Goal: Find specific page/section: Find specific page/section

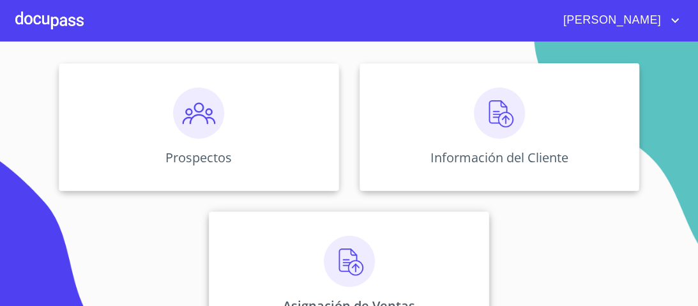
scroll to position [153, 0]
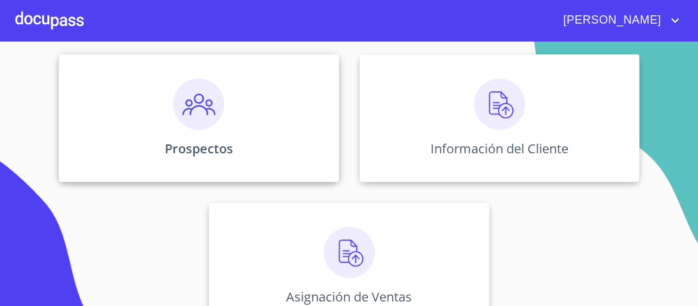
click at [194, 111] on img at bounding box center [198, 104] width 51 height 51
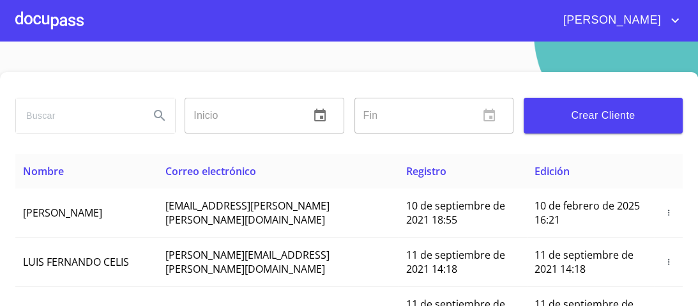
click at [55, 115] on input "search" at bounding box center [77, 115] width 123 height 35
click at [158, 116] on icon "Search" at bounding box center [159, 115] width 11 height 11
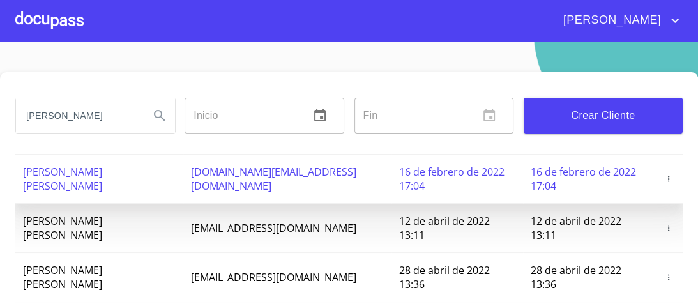
scroll to position [256, 0]
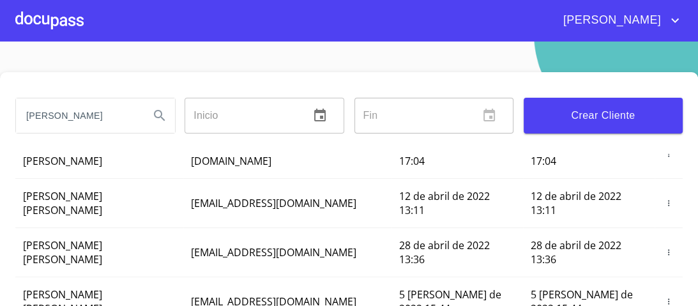
click at [100, 112] on input "[PERSON_NAME]" at bounding box center [77, 115] width 123 height 35
type input "[PERSON_NAME]"
click at [154, 113] on icon "Search" at bounding box center [159, 115] width 15 height 15
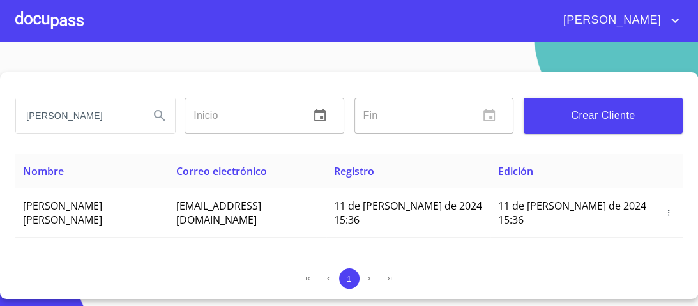
scroll to position [0, 0]
